Goal: Task Accomplishment & Management: Complete application form

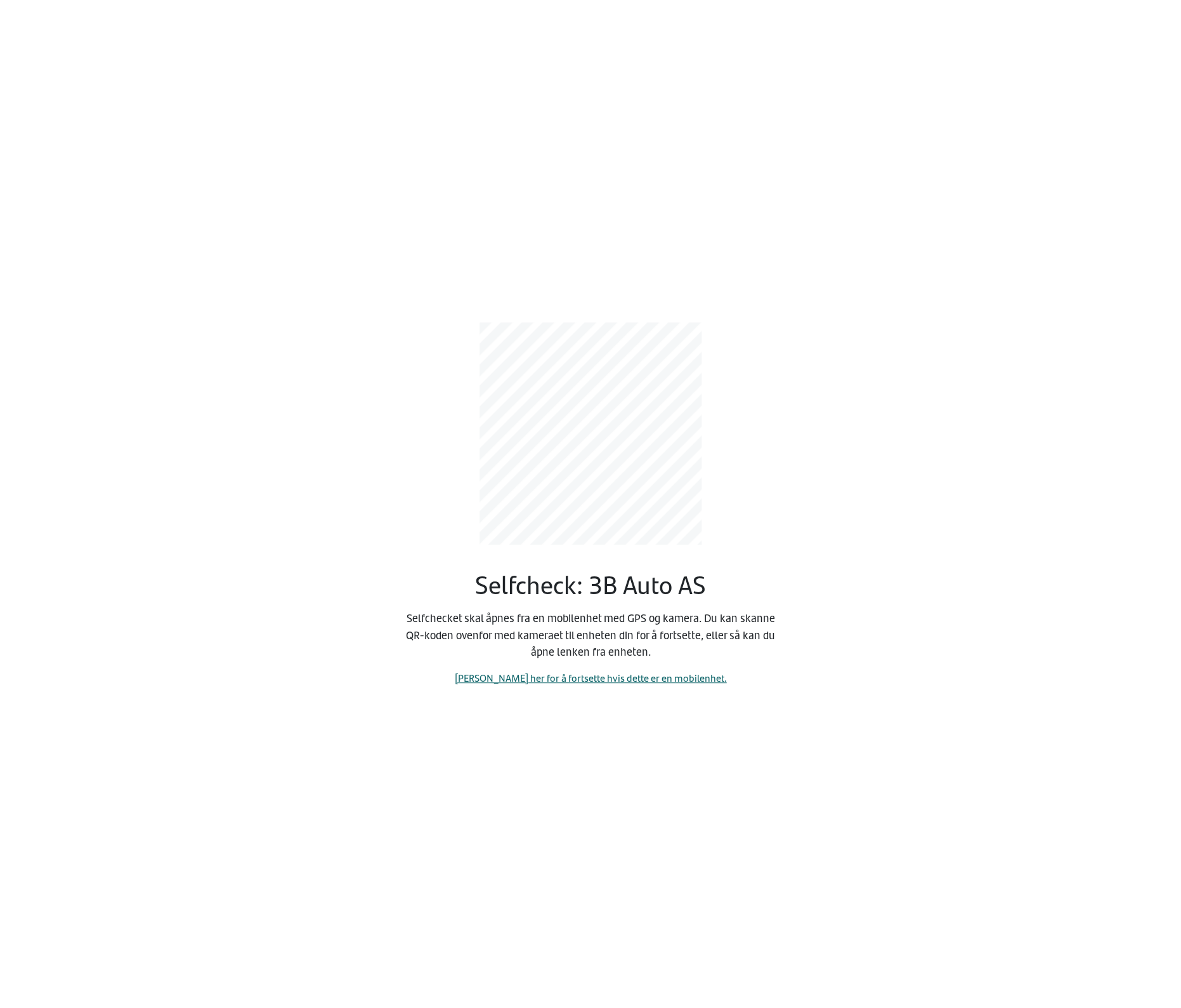
click at [602, 679] on link "[PERSON_NAME] her for å fortsette hvis dette er en mobilenhet." at bounding box center [590, 677] width 272 height 15
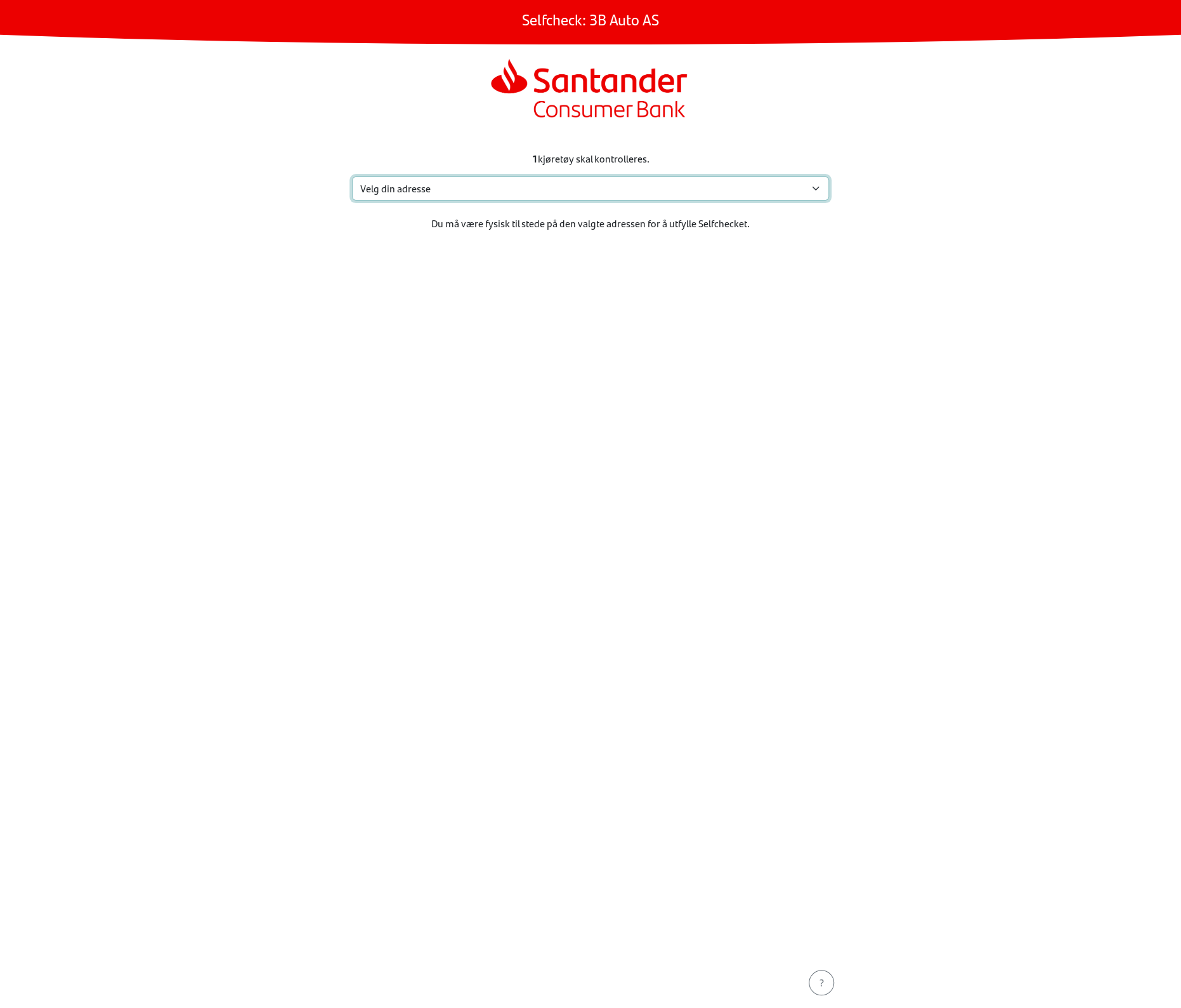
click at [616, 191] on select "Velg din adresse [STREET_ADDRESS] Furland ved [GEOGRAPHIC_DATA], 6390 VESTNES M…" at bounding box center [591, 188] width 477 height 24
click at [764, 112] on div at bounding box center [591, 90] width 457 height 71
click at [762, 117] on div at bounding box center [591, 90] width 457 height 71
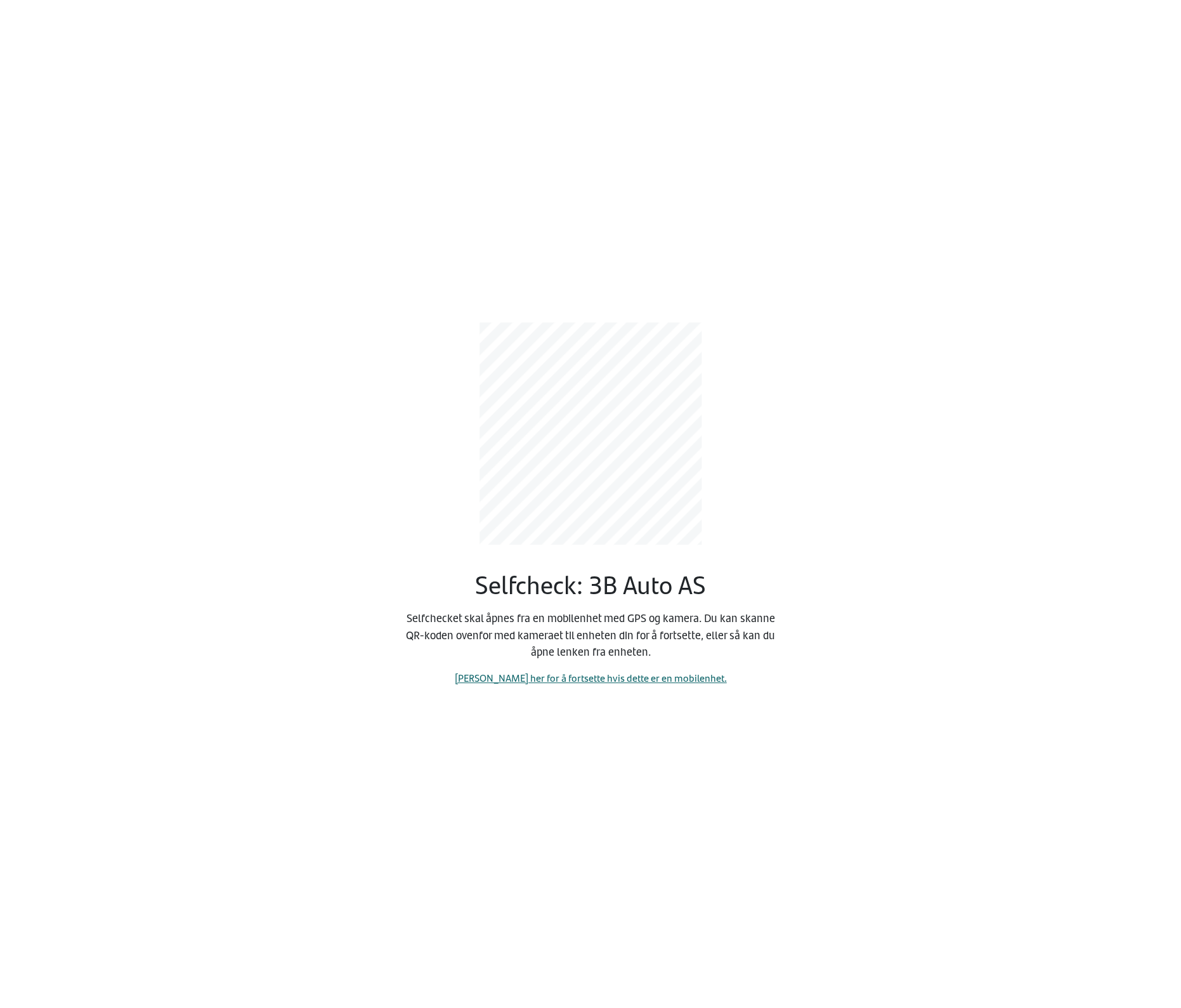
click at [616, 672] on link "[PERSON_NAME] her for å fortsette hvis dette er en mobilenhet." at bounding box center [590, 677] width 272 height 15
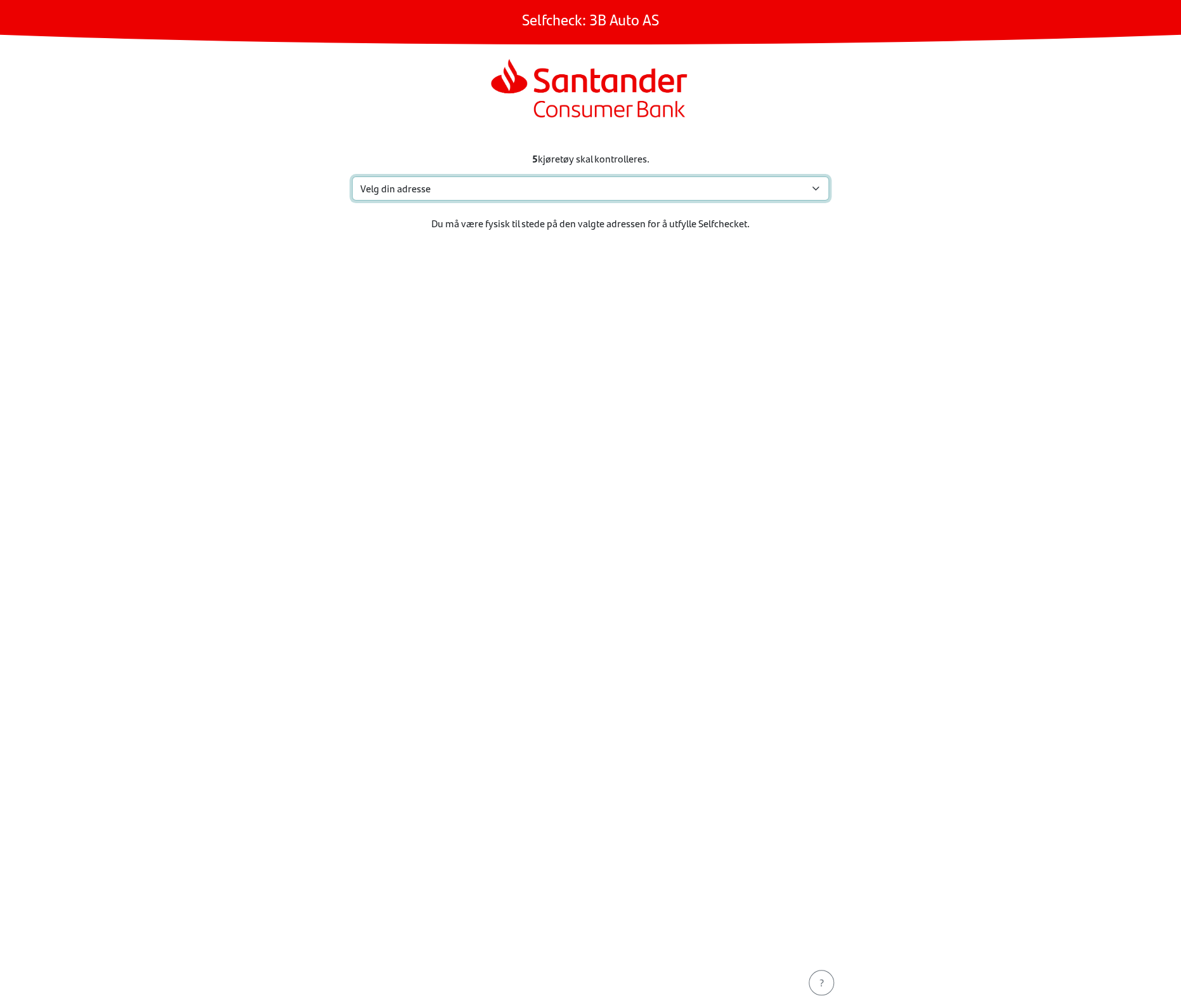
click at [587, 189] on select "Velg din adresse [STREET_ADDRESS] Furland ved [GEOGRAPHIC_DATA], 6390 VESTNES M…" at bounding box center [591, 188] width 477 height 24
select select "3303"
click at [352, 176] on select "Velg din adresse [STREET_ADDRESS] Furland ved [GEOGRAPHIC_DATA], 6390 VESTNES M…" at bounding box center [591, 188] width 477 height 24
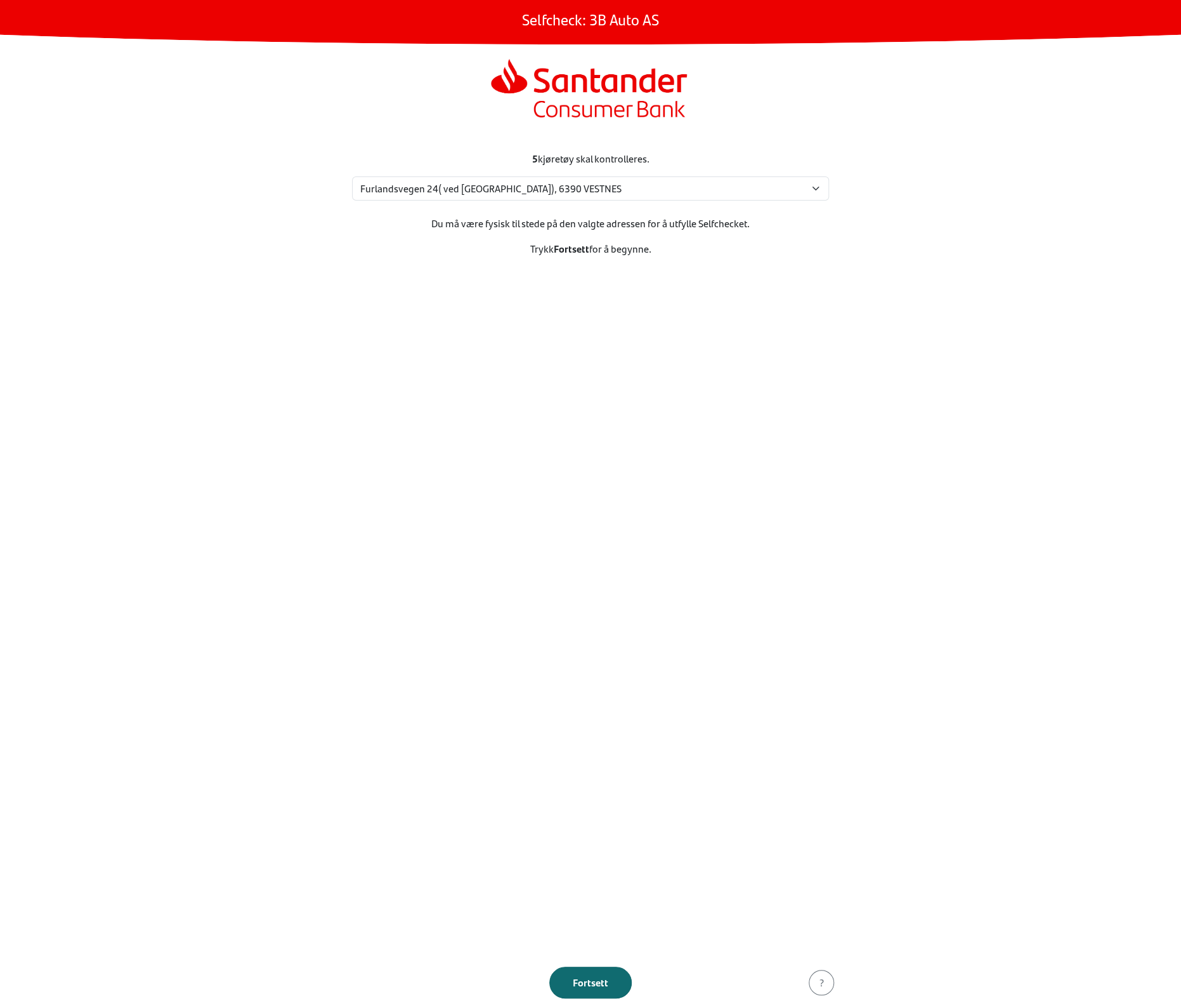
click at [592, 980] on div "Fortsett" at bounding box center [590, 982] width 56 height 15
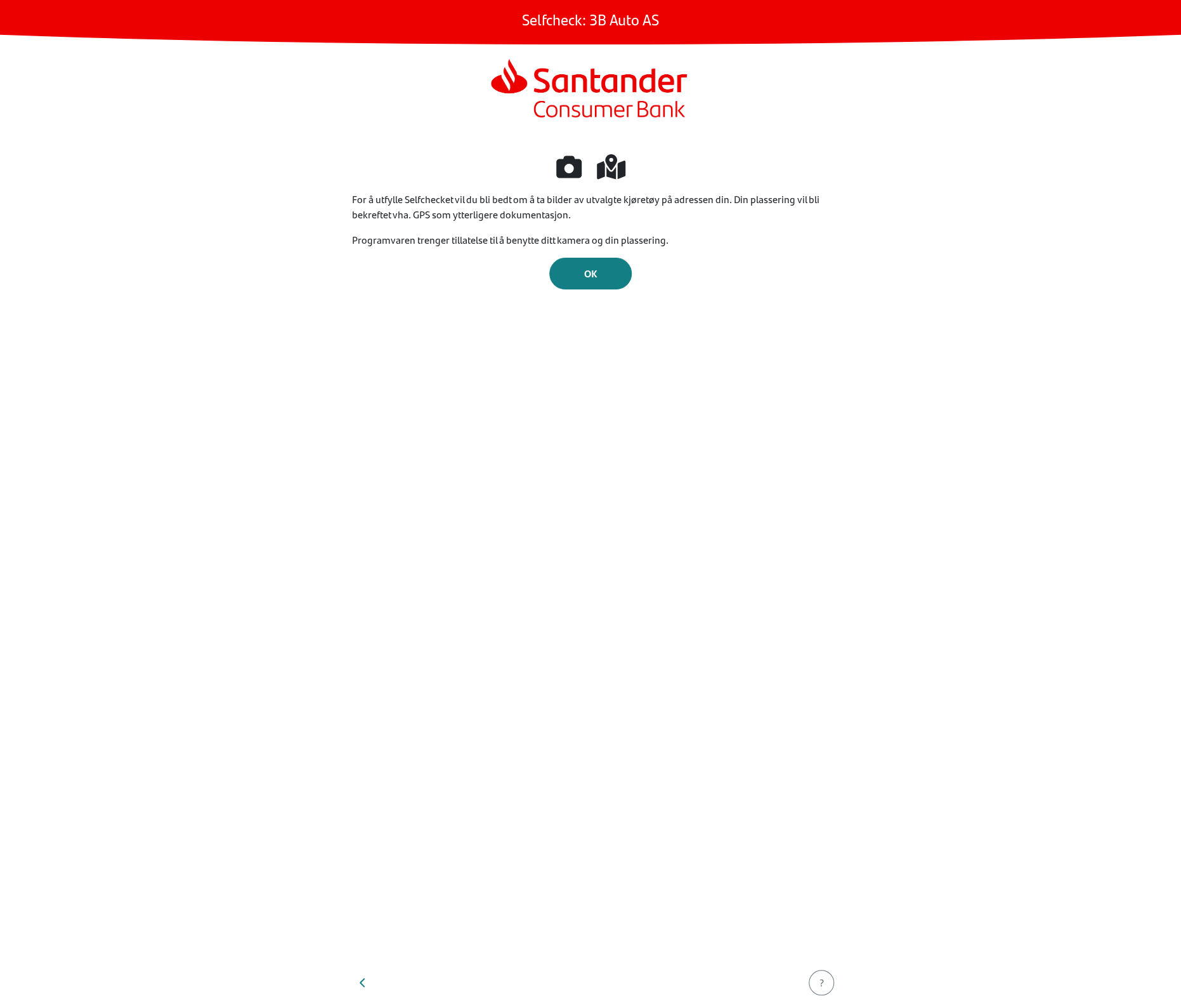
drag, startPoint x: 825, startPoint y: 320, endPoint x: 896, endPoint y: 160, distance: 175.0
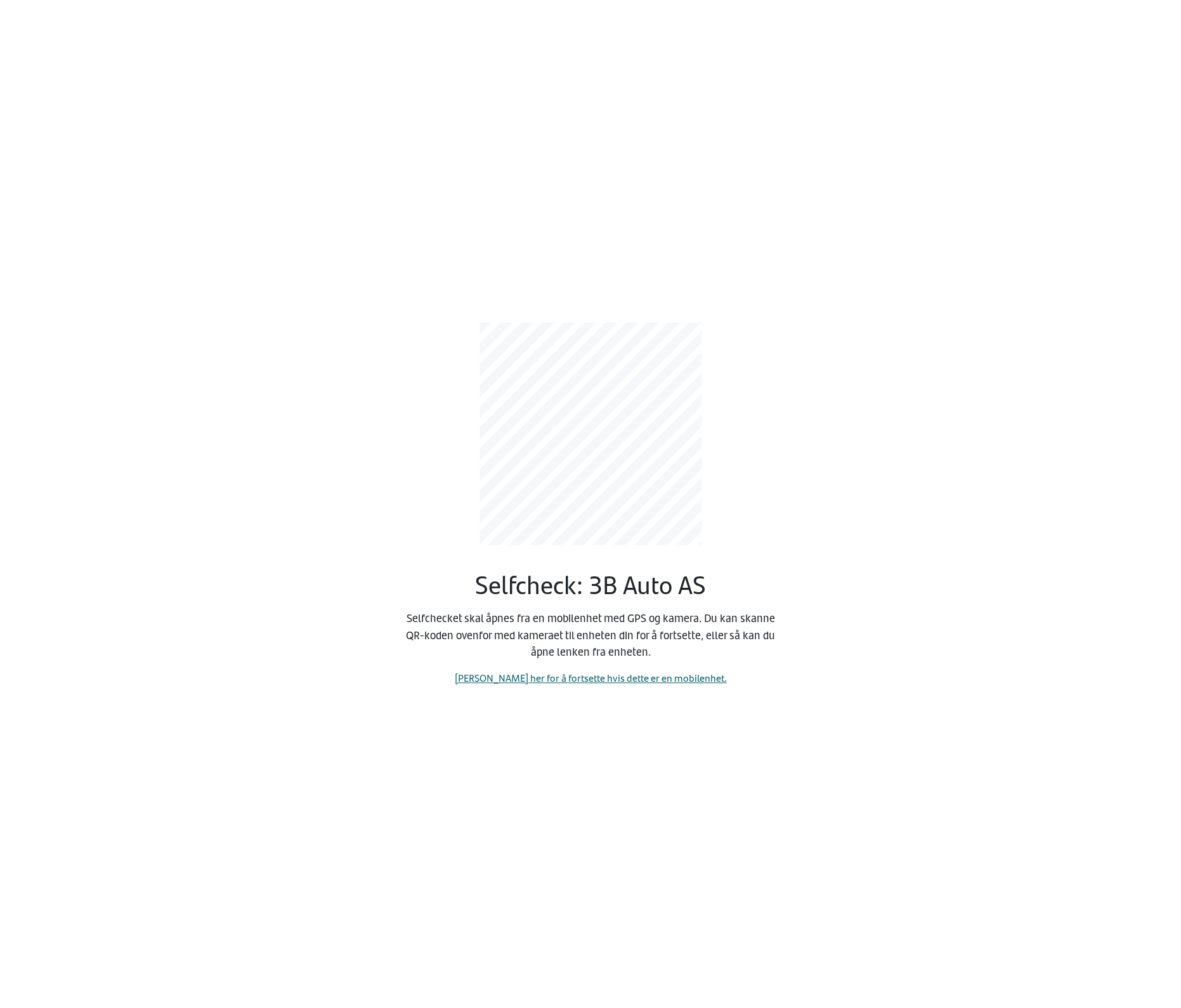
click at [628, 681] on link "[PERSON_NAME] her for å fortsette hvis dette er en mobilenhet." at bounding box center [590, 677] width 272 height 15
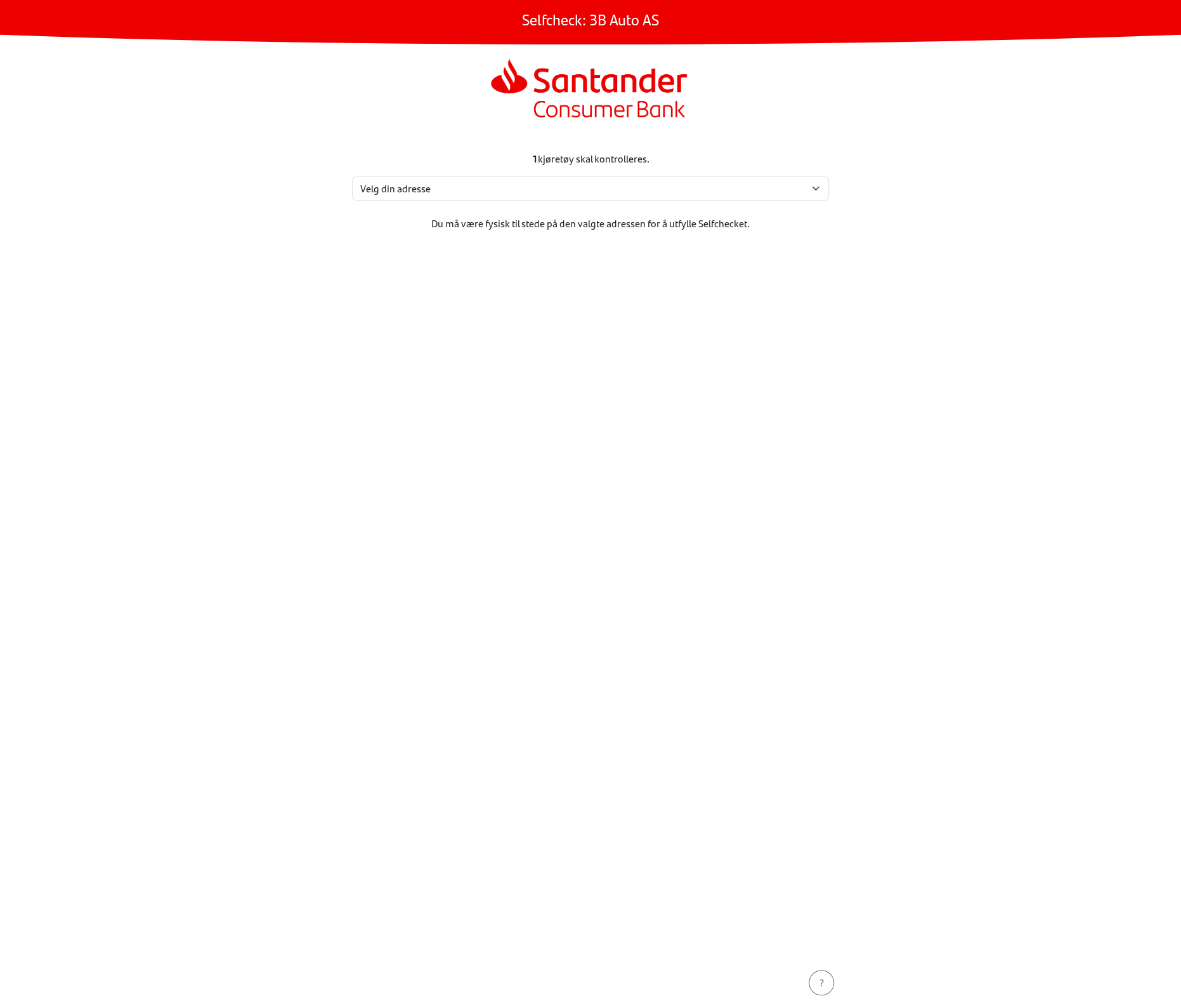
click at [602, 161] on div "1 kjøretøy skal kontrolleres." at bounding box center [591, 158] width 477 height 15
drag, startPoint x: 588, startPoint y: 182, endPoint x: 581, endPoint y: 187, distance: 8.6
click at [588, 182] on select "Velg din adresse [STREET_ADDRESS] Furland ved [GEOGRAPHIC_DATA], 6390 VESTNES M…" at bounding box center [591, 188] width 477 height 24
select select "3303"
click at [352, 176] on select "Velg din adresse [STREET_ADDRESS] Furland ved [GEOGRAPHIC_DATA], 6390 VESTNES M…" at bounding box center [591, 188] width 477 height 24
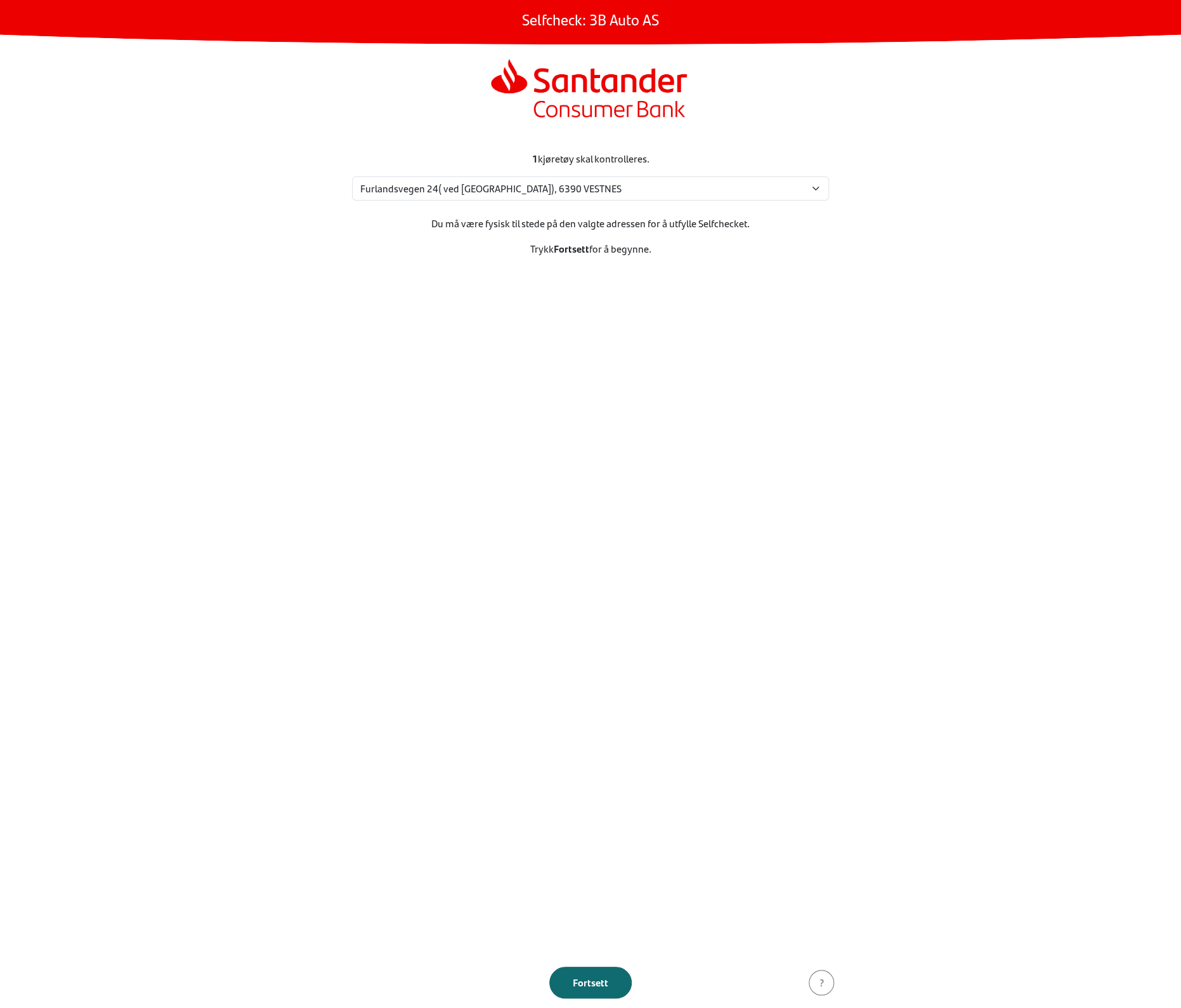
click at [587, 991] on button "Fortsett" at bounding box center [591, 983] width 83 height 32
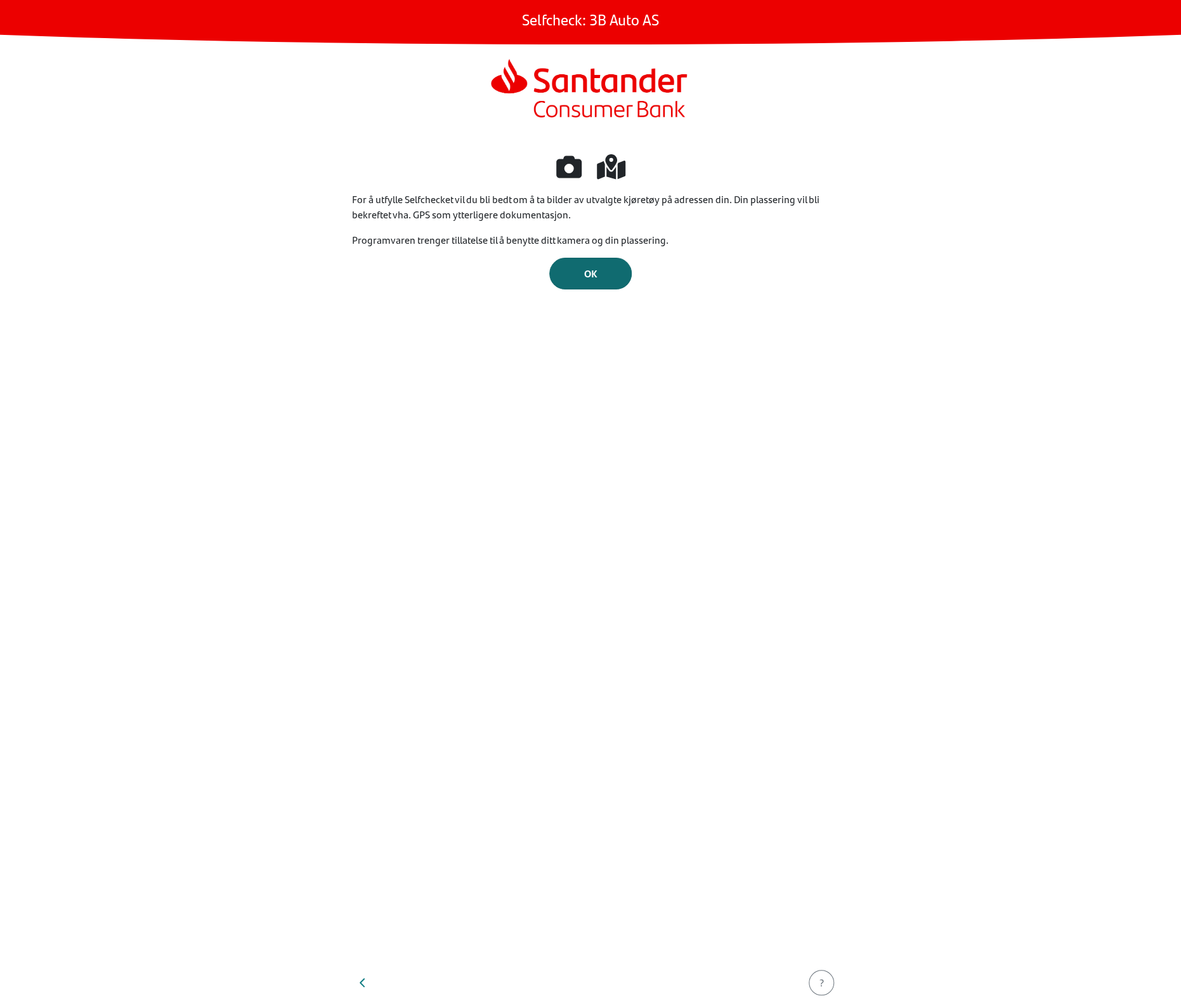
click at [589, 260] on button "OK" at bounding box center [591, 273] width 83 height 32
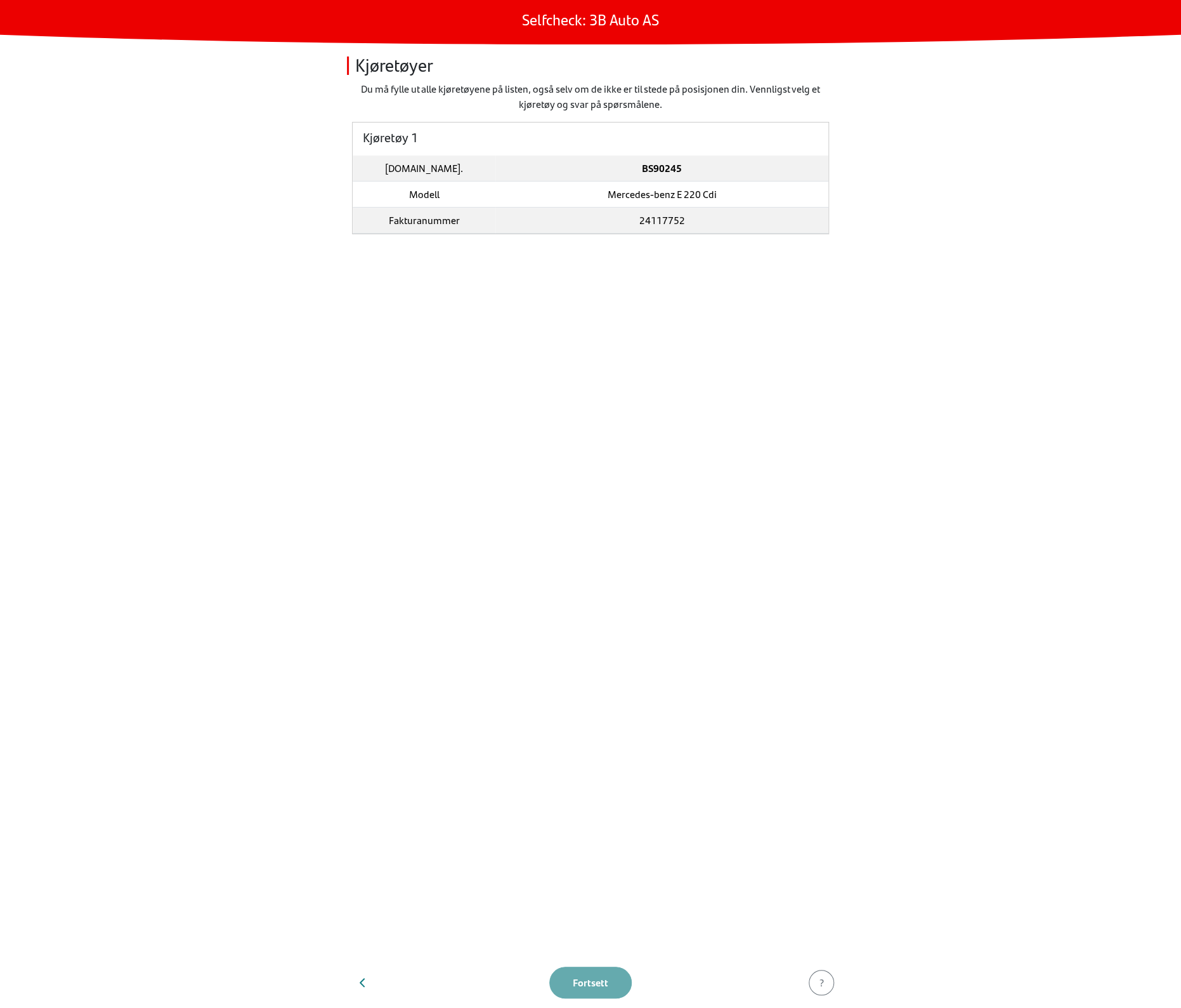
click at [610, 180] on td "BS90245" at bounding box center [661, 168] width 333 height 26
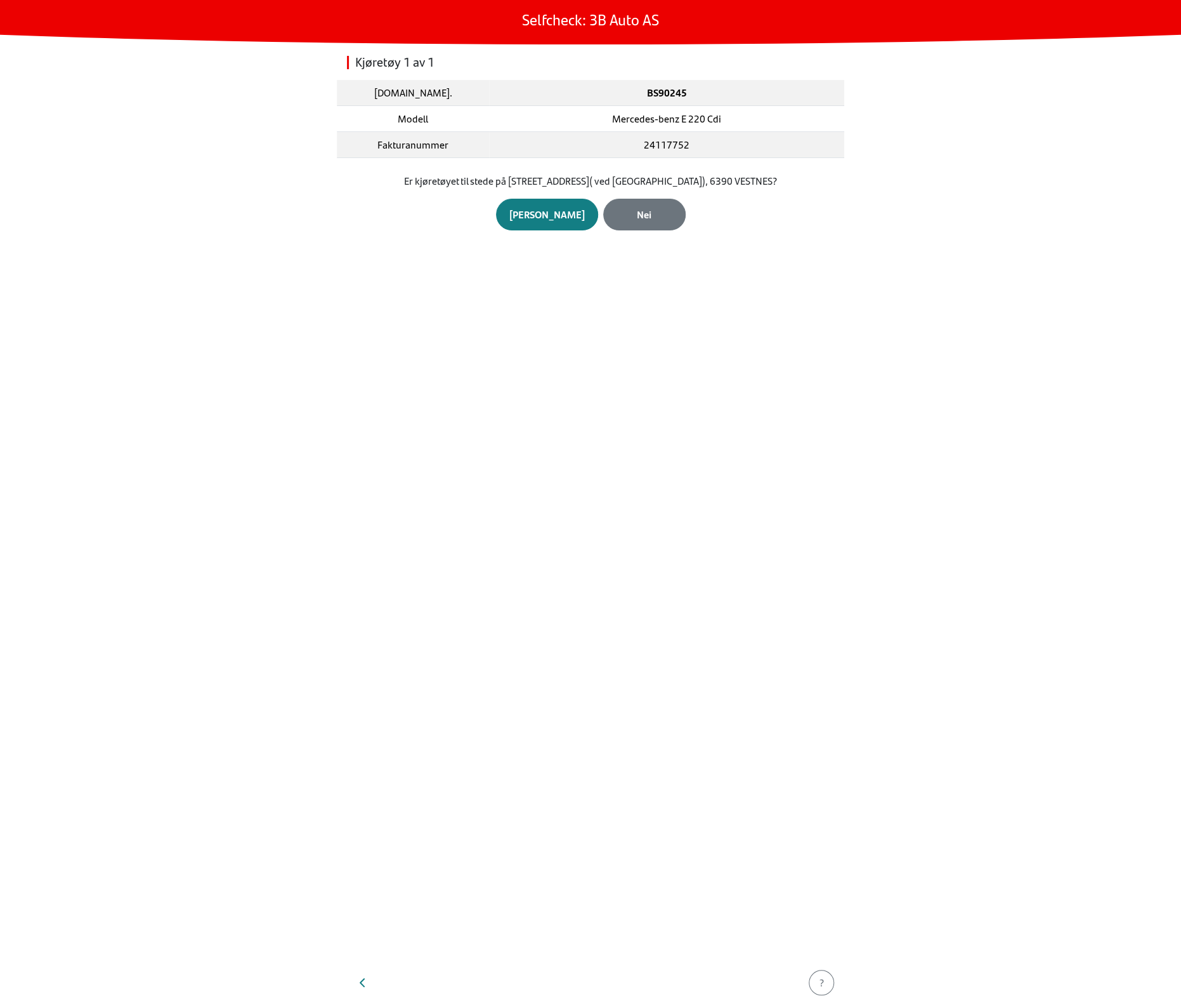
click at [546, 234] on section "Er kjøretøyet til stede på Furlandsvegen 24( ved Bunkeroil), 6390 VESTNES? Ja N…" at bounding box center [591, 202] width 507 height 88
click at [546, 205] on button "Ja" at bounding box center [547, 215] width 102 height 32
click at [595, 205] on div "Åpne kamera" at bounding box center [590, 210] width 57 height 15
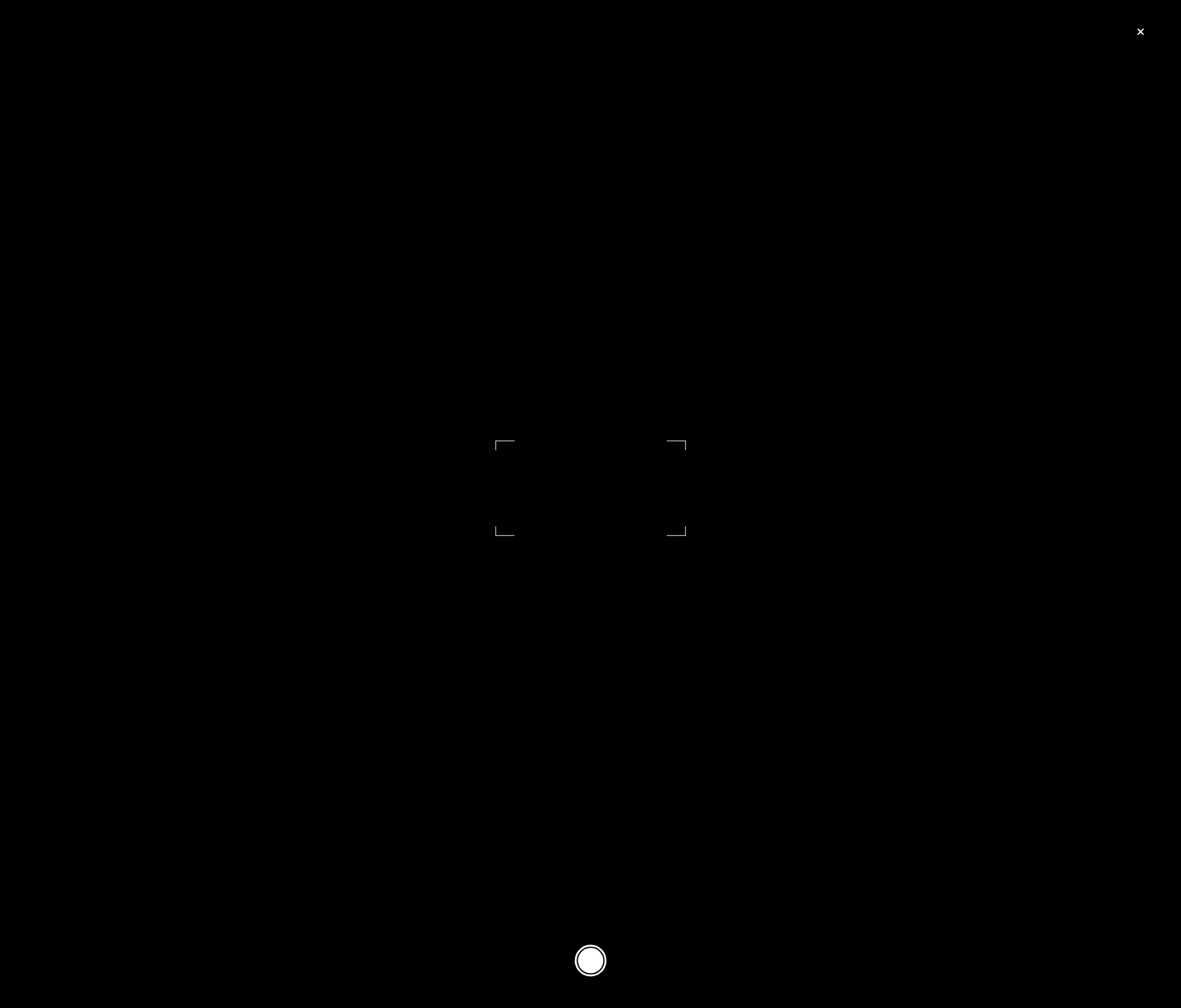
click at [594, 956] on button at bounding box center [591, 960] width 32 height 32
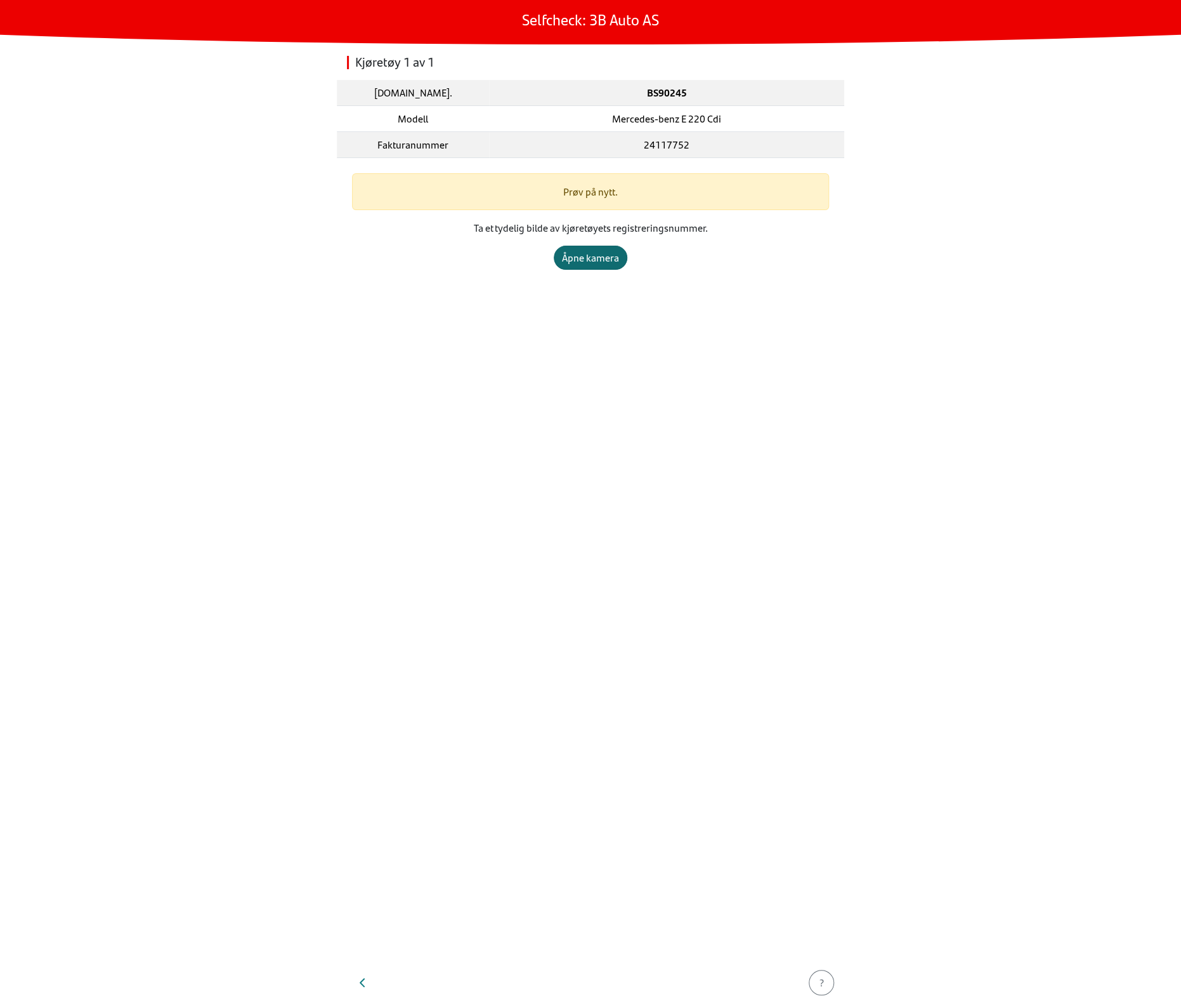
click at [597, 253] on div "Åpne kamera" at bounding box center [590, 257] width 57 height 15
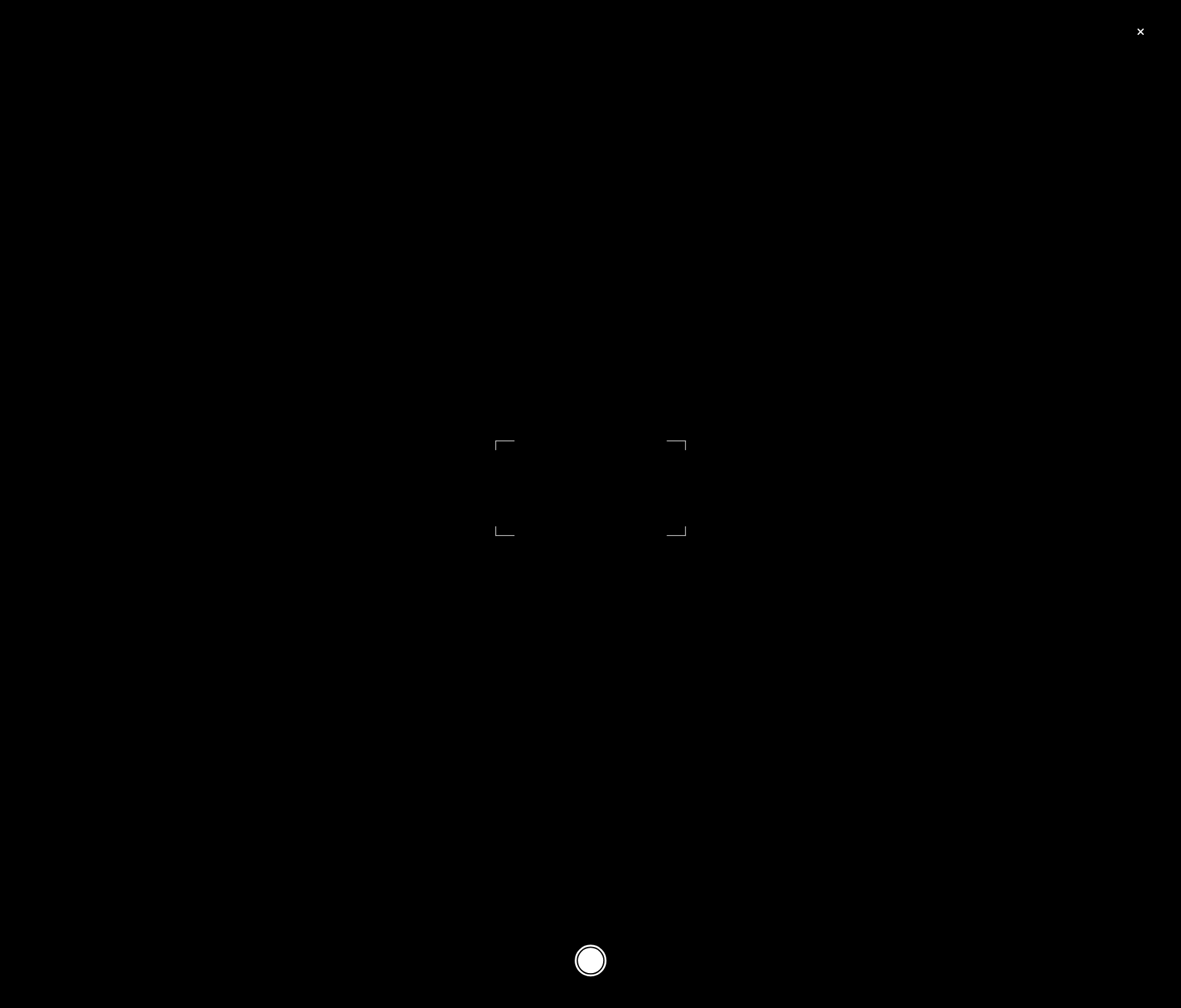
click at [592, 951] on button at bounding box center [591, 960] width 32 height 32
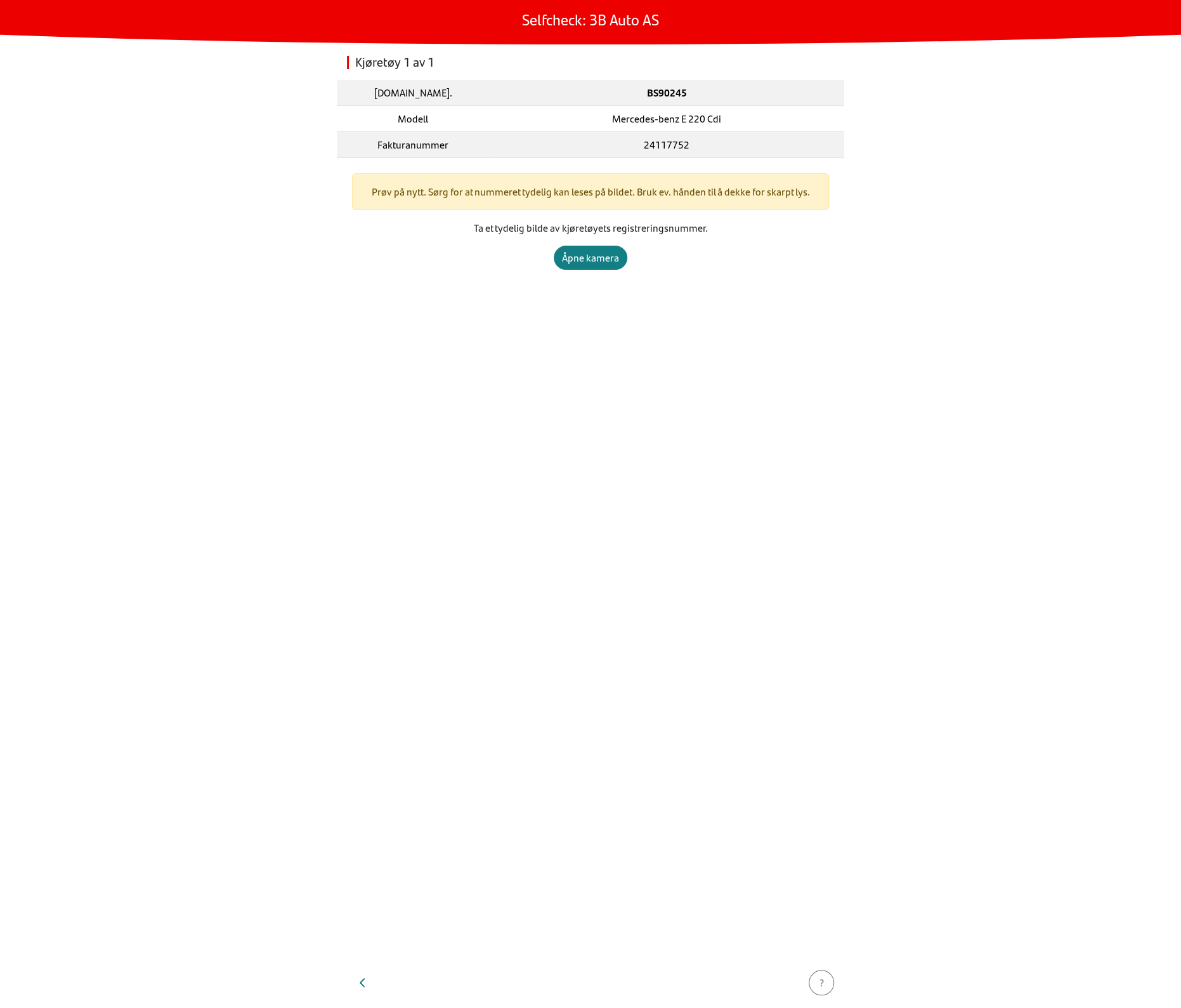
click at [616, 270] on section "Prøv på nytt. Sørg for at nummeret tydelig kan leses på bildet. Bruk ev. hånden…" at bounding box center [591, 221] width 507 height 127
click at [603, 258] on div "Åpne kamera" at bounding box center [590, 257] width 57 height 15
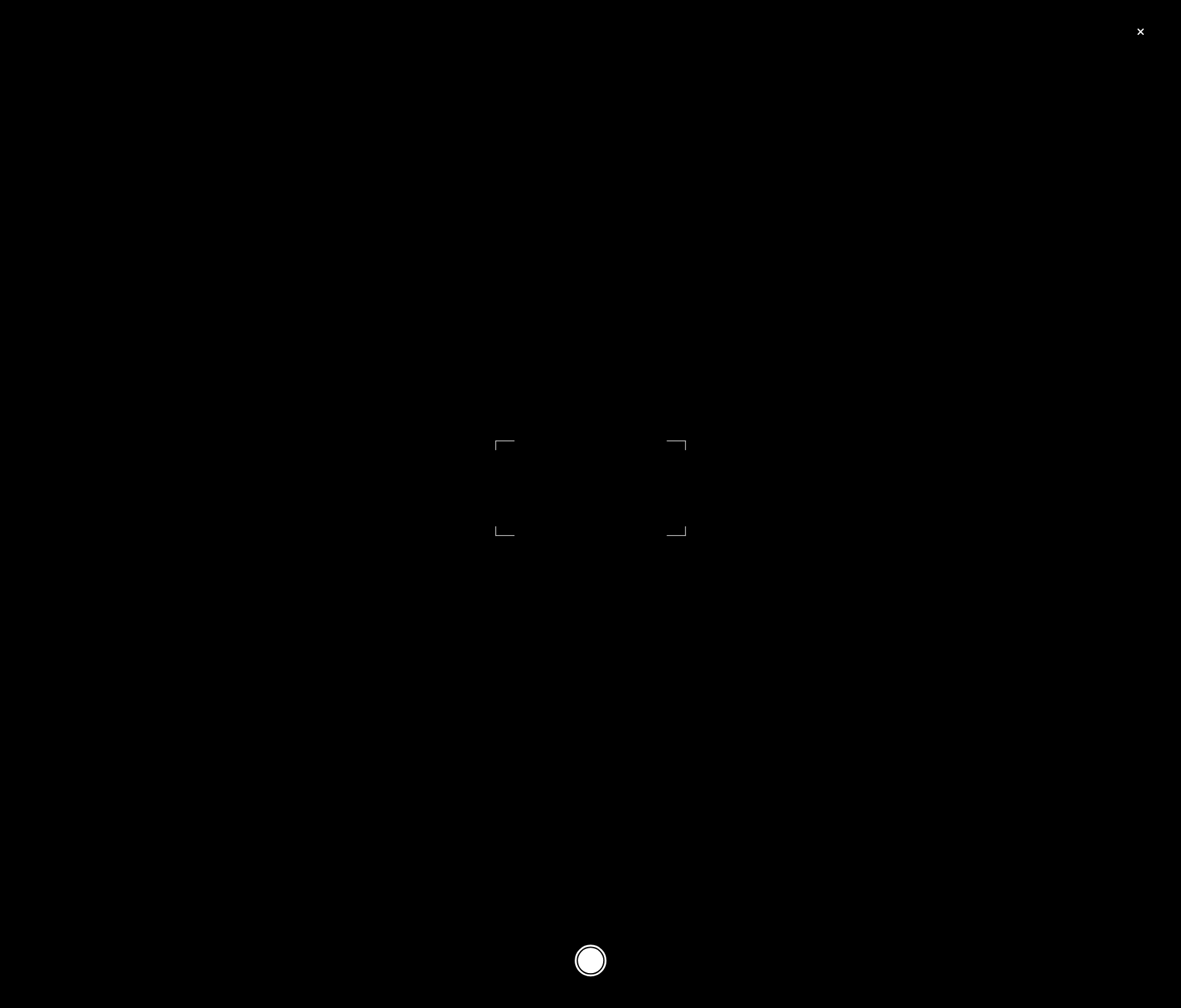
click at [592, 957] on button at bounding box center [591, 960] width 32 height 32
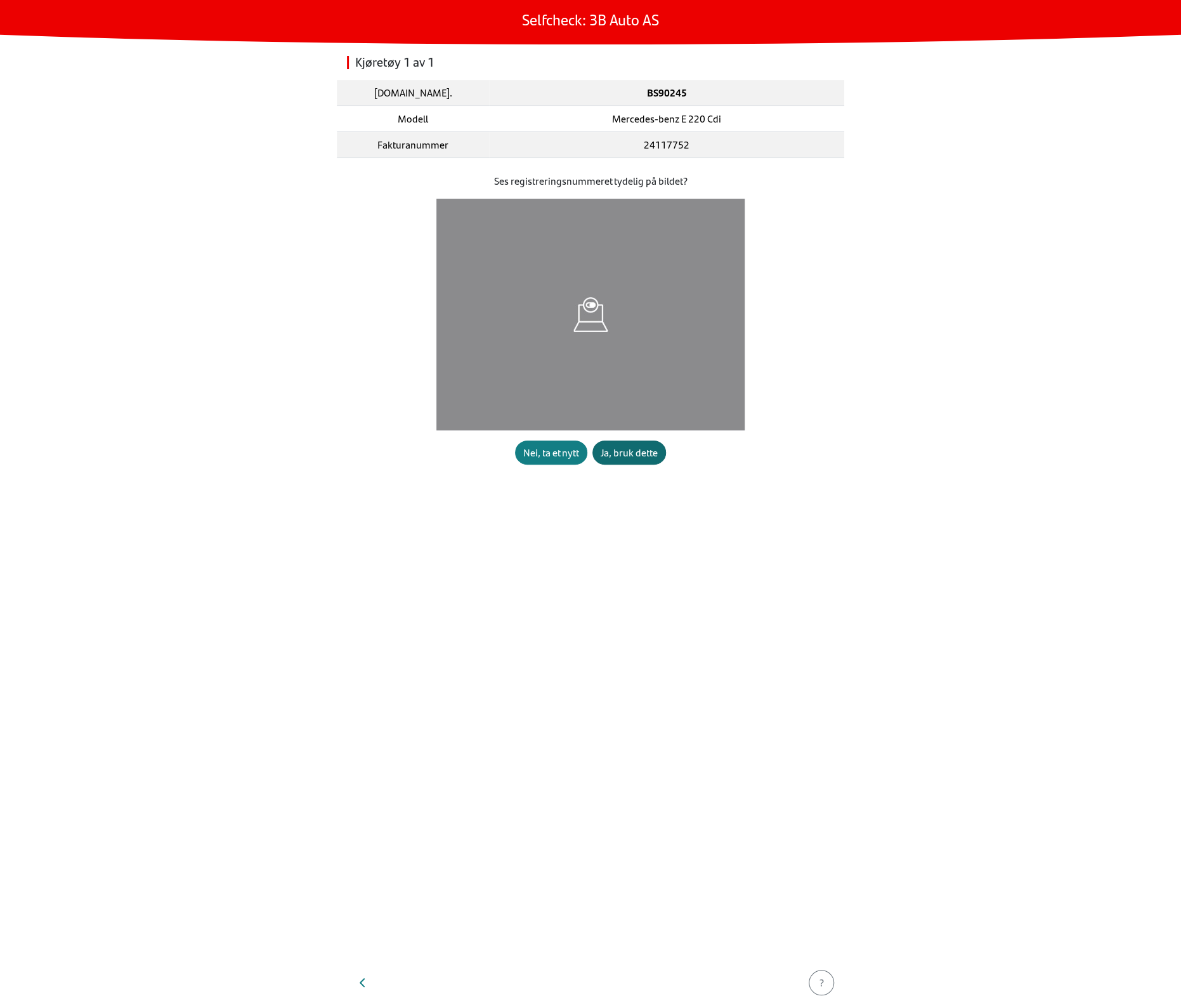
click at [617, 455] on div "Ja, bruk dette" at bounding box center [629, 452] width 57 height 15
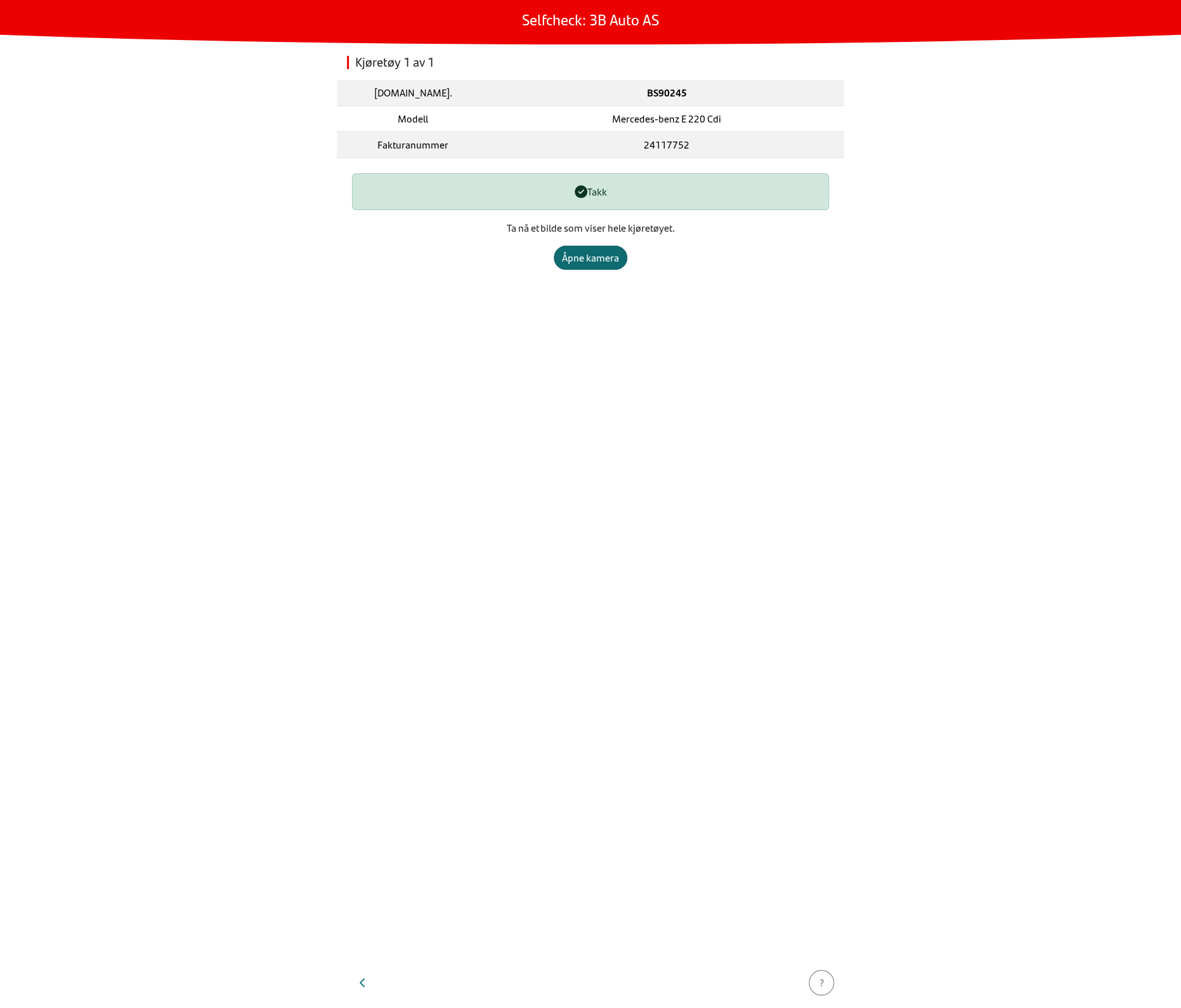
click at [611, 246] on button "Åpne kamera" at bounding box center [591, 257] width 74 height 24
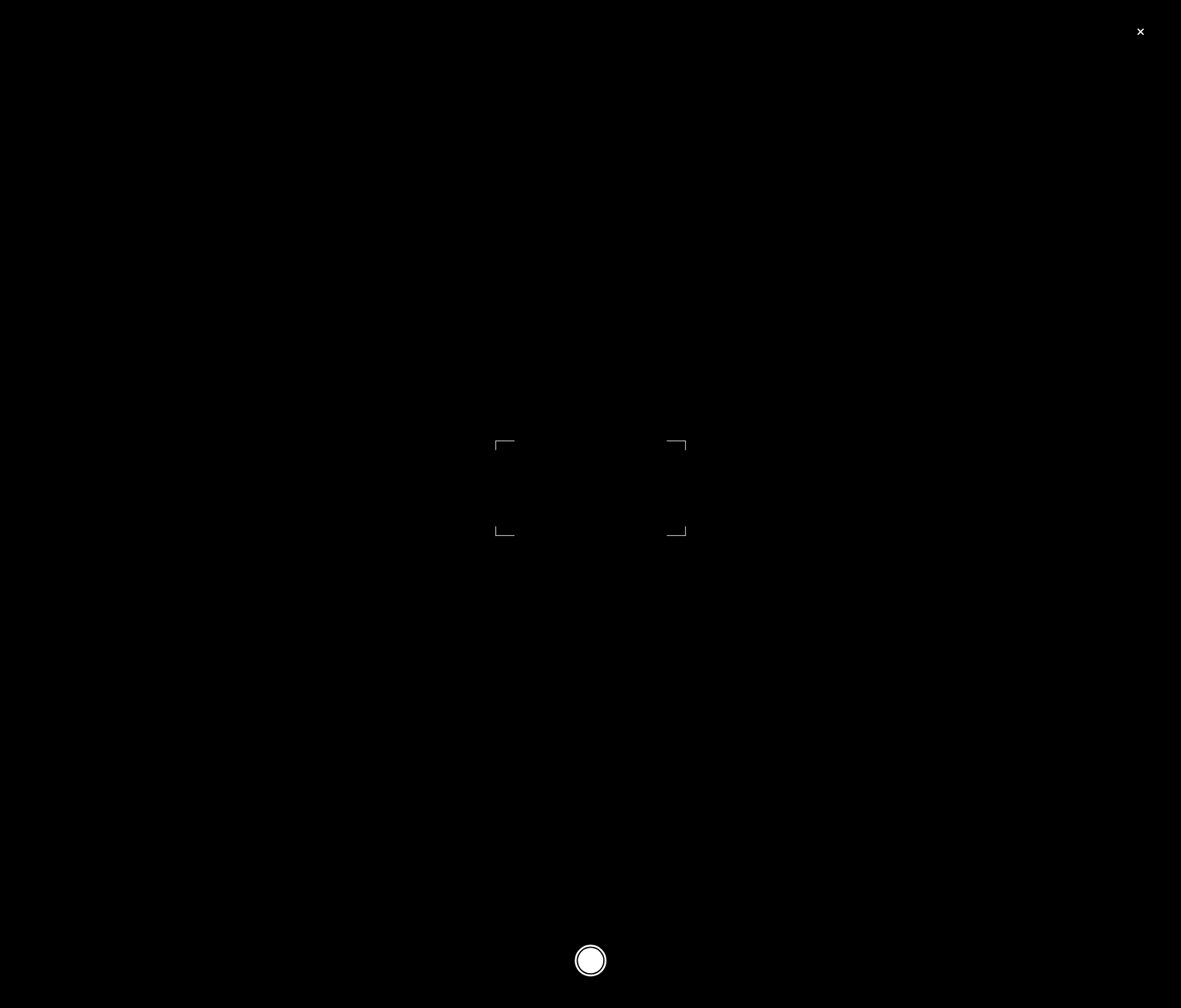
click at [585, 955] on button at bounding box center [591, 960] width 32 height 32
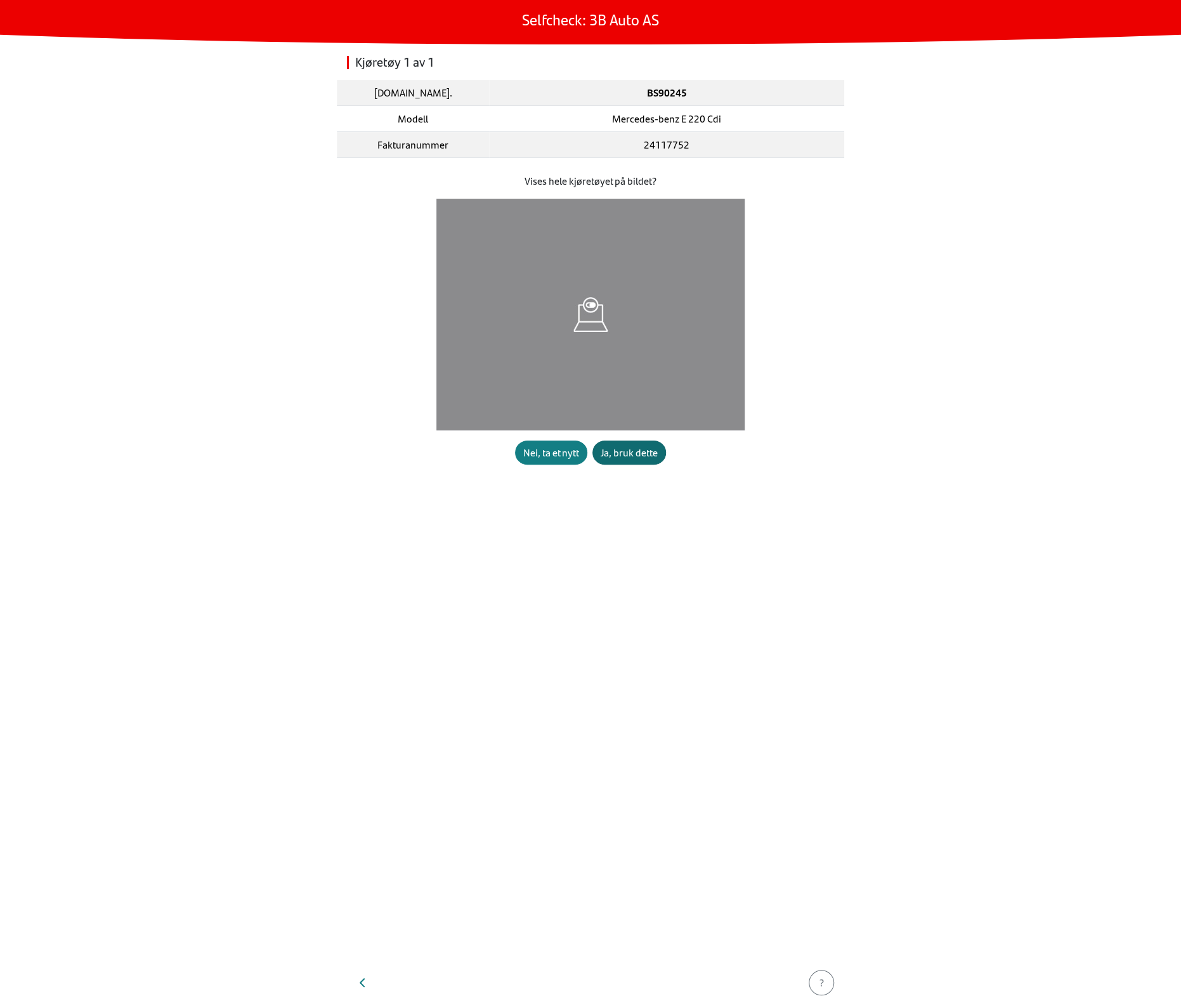
click at [629, 456] on div "Ja, bruk dette" at bounding box center [629, 452] width 57 height 15
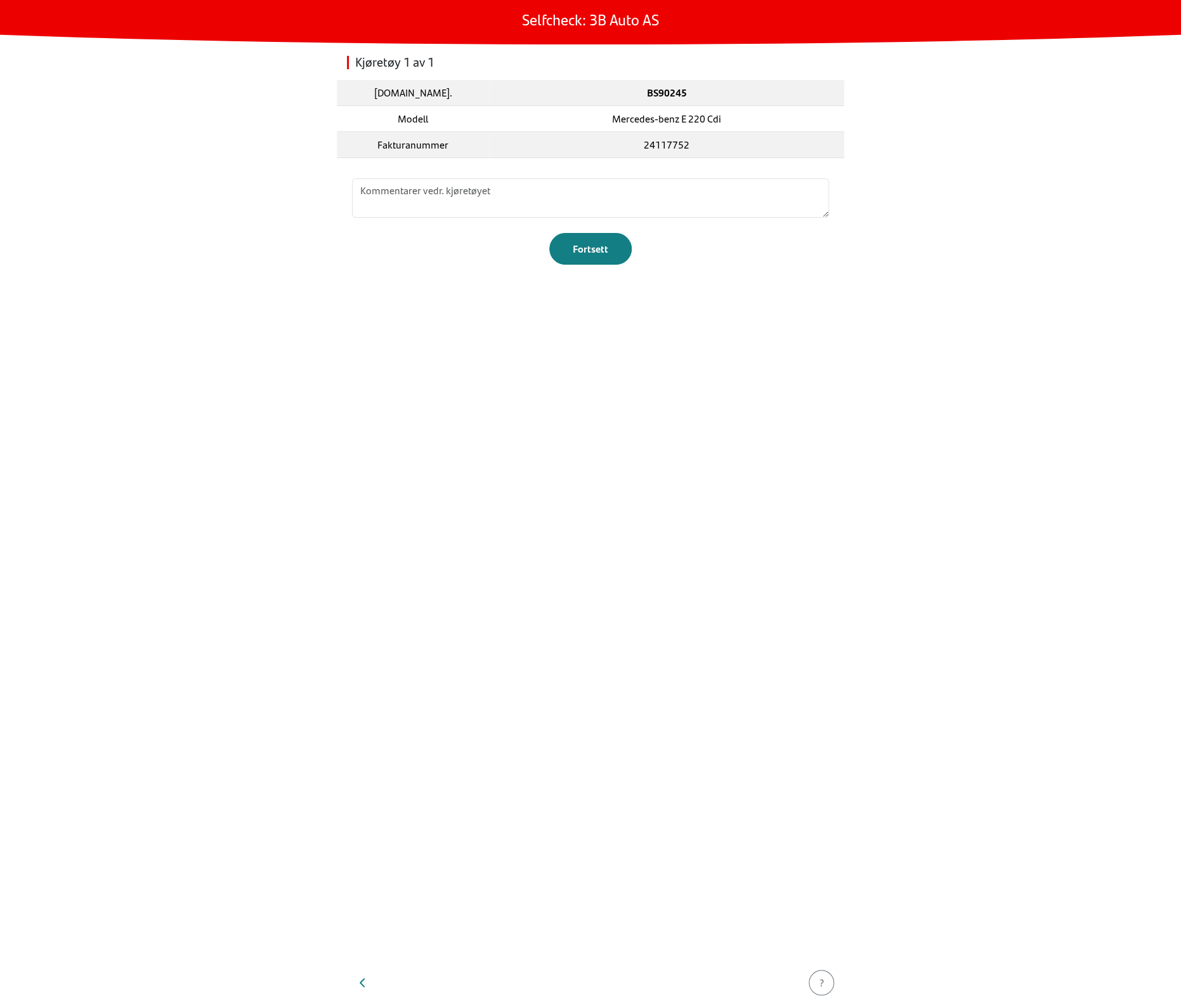
click at [605, 267] on section "Fortsett" at bounding box center [591, 219] width 507 height 122
click at [601, 238] on button "Fortsett" at bounding box center [591, 249] width 83 height 32
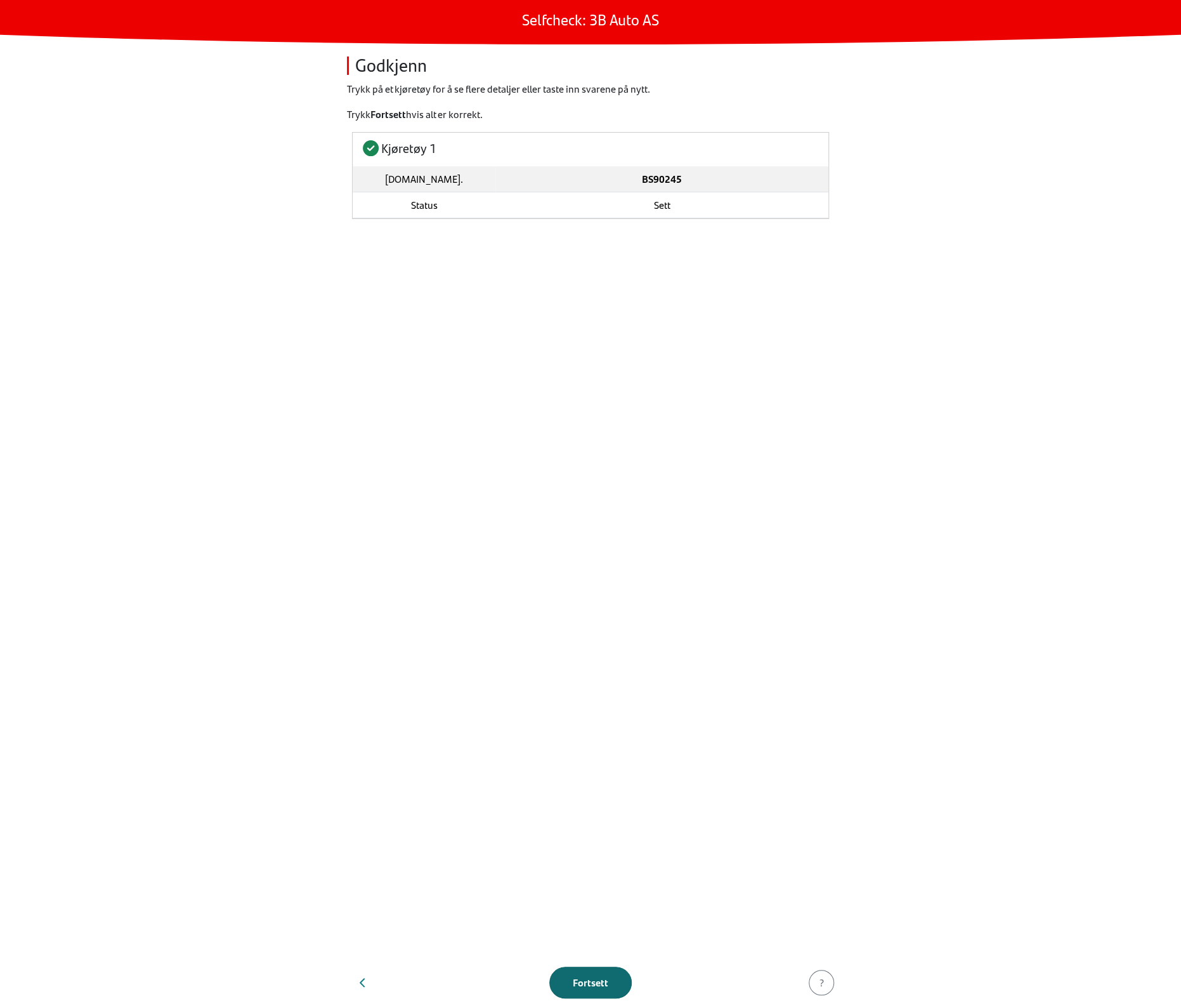
click at [584, 980] on div "Fortsett" at bounding box center [590, 982] width 56 height 15
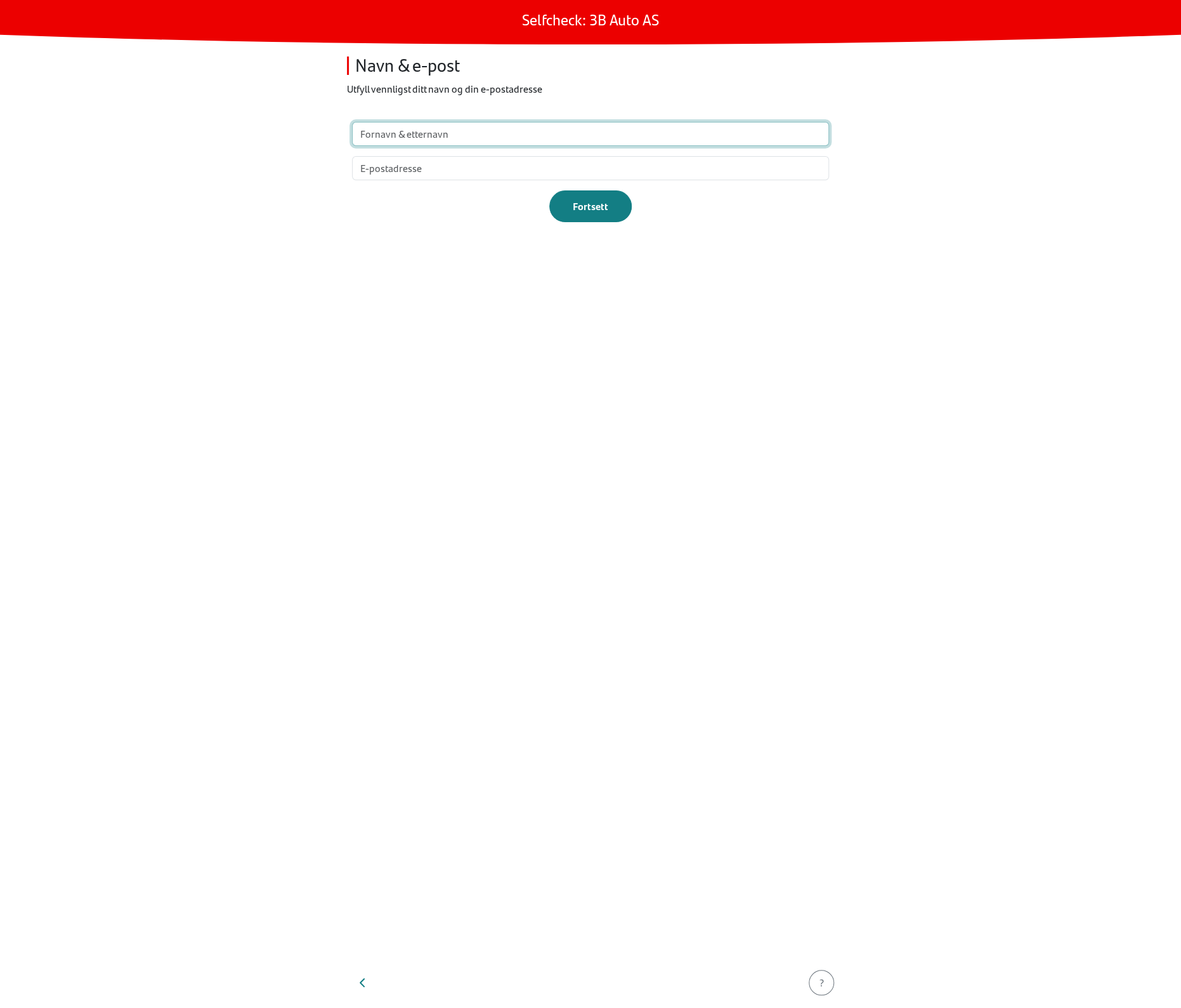
click at [597, 136] on input "text" at bounding box center [591, 133] width 477 height 24
type input "test"
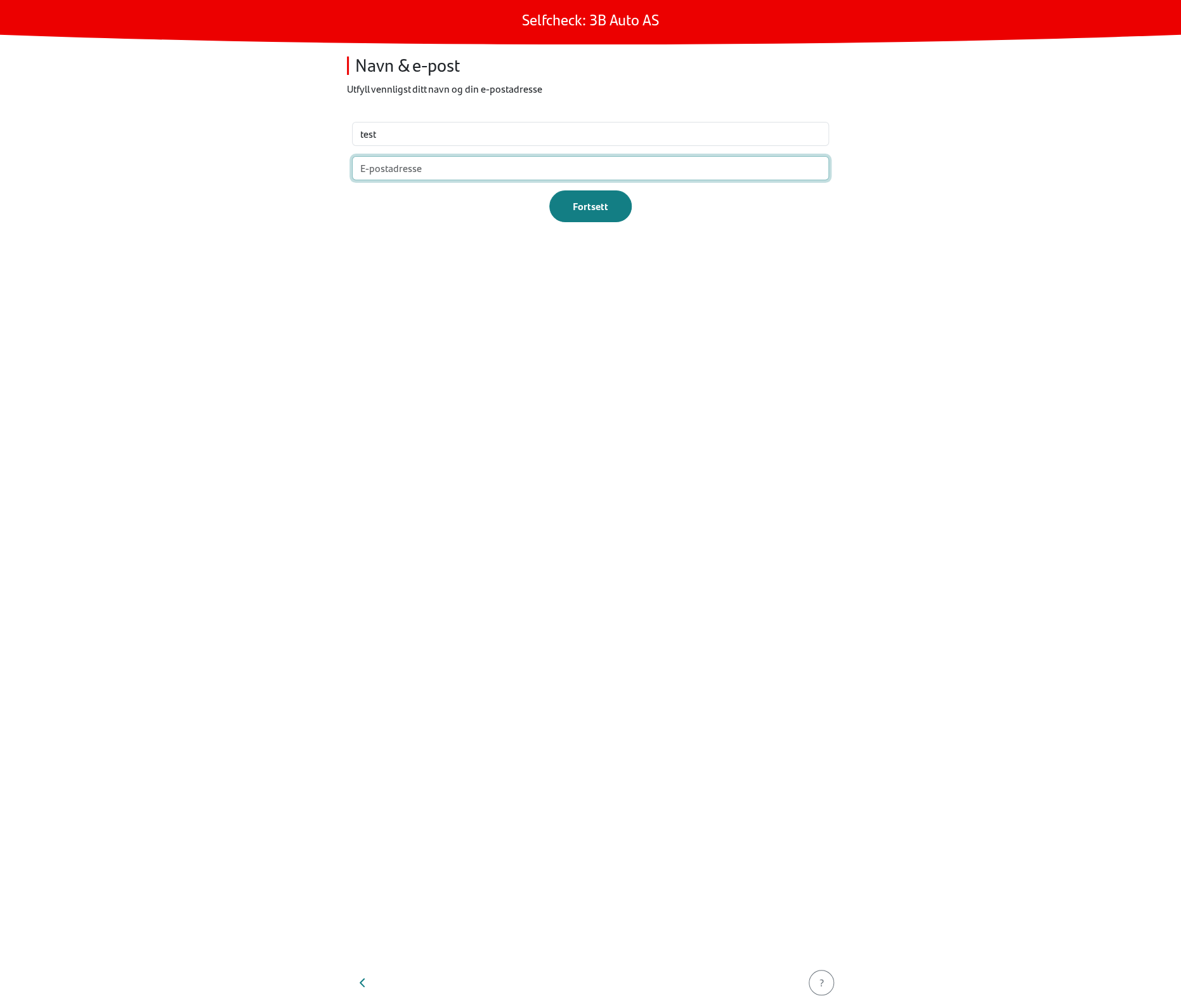
click at [580, 160] on input "email" at bounding box center [591, 168] width 477 height 24
type input "t@t.dk"
click at [601, 195] on button "Fortsett" at bounding box center [591, 207] width 83 height 32
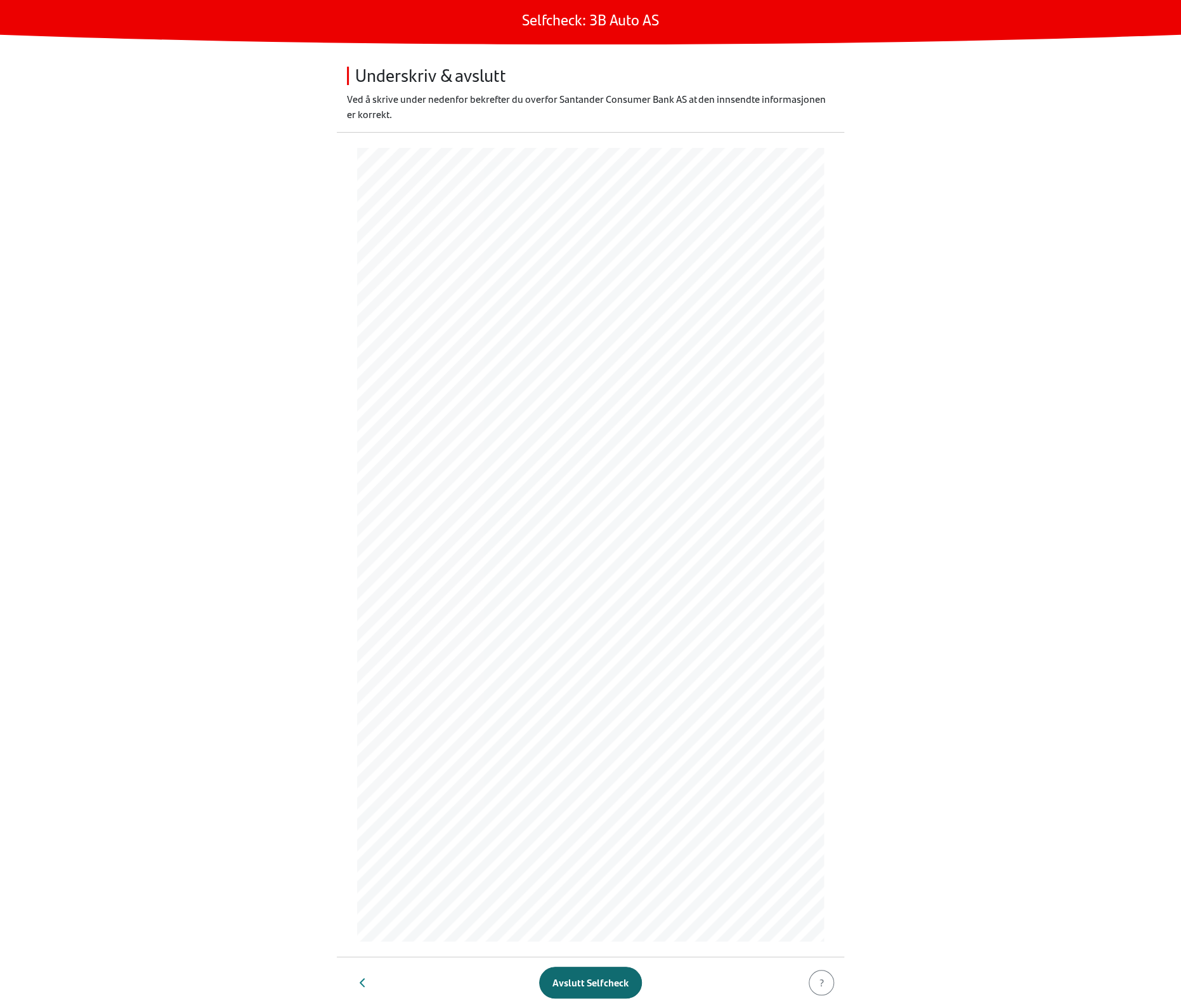
click at [592, 977] on div "Avslutt Selfcheck" at bounding box center [590, 982] width 76 height 15
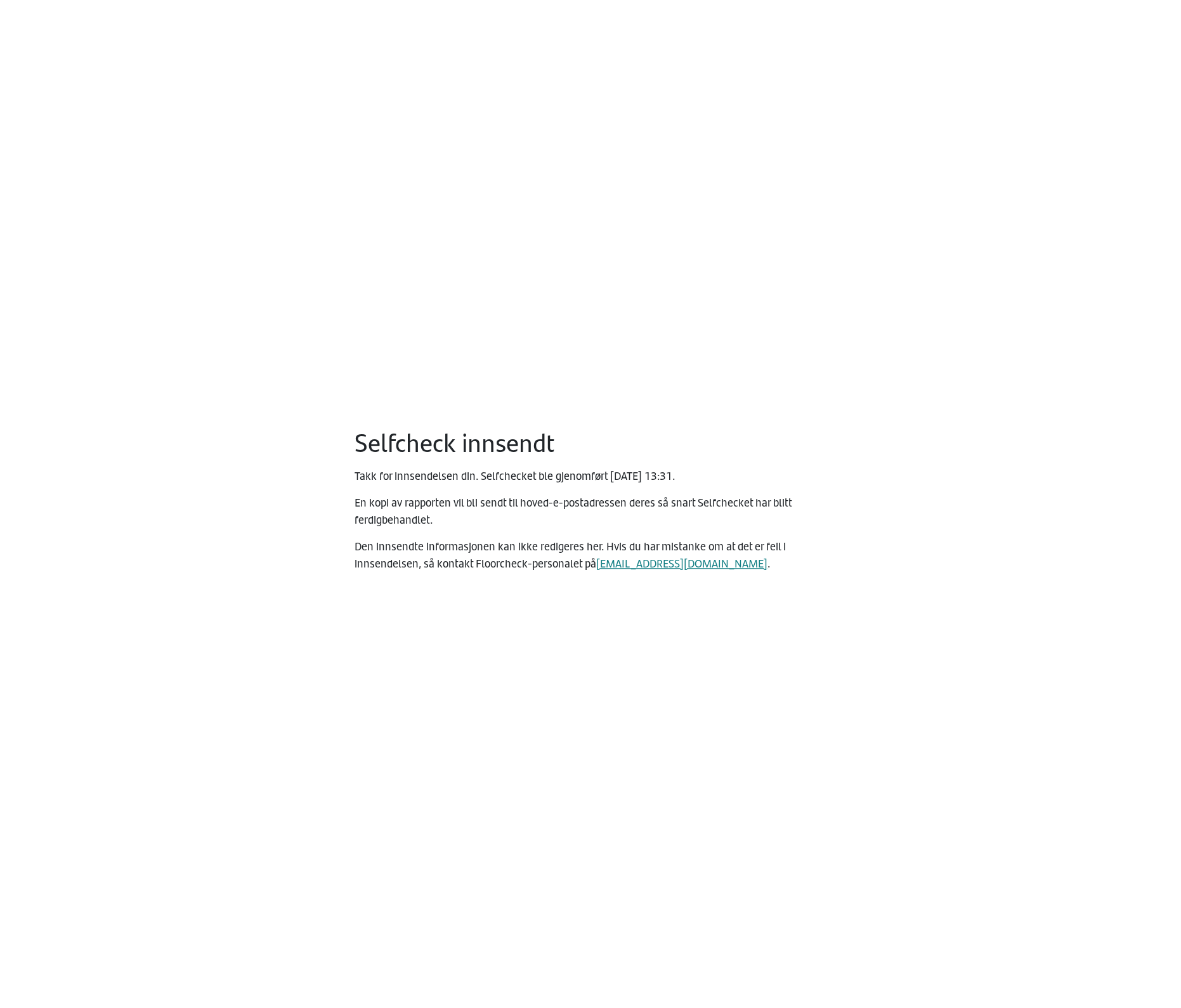
click at [729, 315] on main "Selfcheck innsendt Takk for innsendelsen din. Selfchecket ble gjenomført Monday…" at bounding box center [590, 504] width 1181 height 1008
